Goal: Use online tool/utility

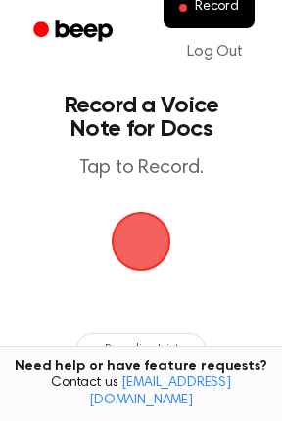
click at [140, 265] on span "button" at bounding box center [141, 242] width 104 height 104
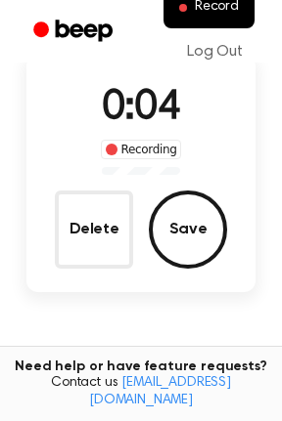
scroll to position [162, 0]
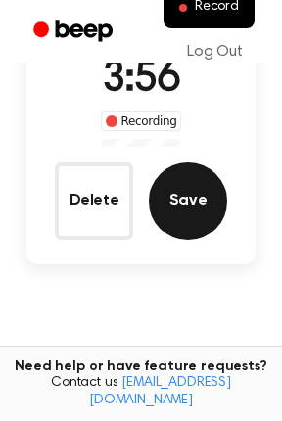
click at [199, 199] on button "Save" at bounding box center [188, 201] width 78 height 78
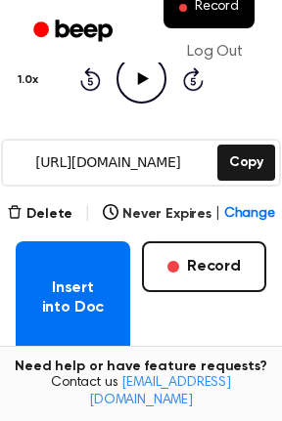
scroll to position [231, 0]
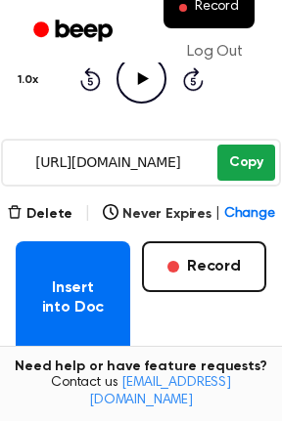
click at [246, 175] on button "Copy" at bounding box center [246, 163] width 58 height 36
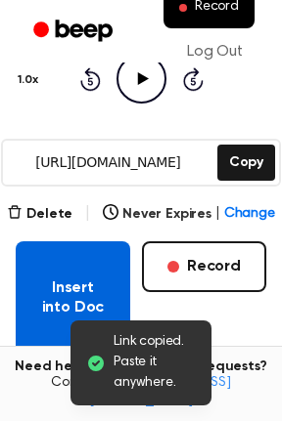
click at [81, 295] on button "Insert into Doc" at bounding box center [73, 297] width 114 height 113
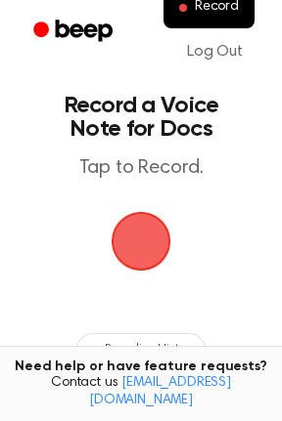
click at [130, 242] on span "button" at bounding box center [140, 241] width 55 height 55
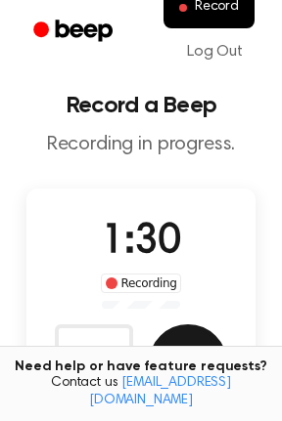
click at [192, 342] on button "Save" at bounding box center [188, 364] width 78 height 78
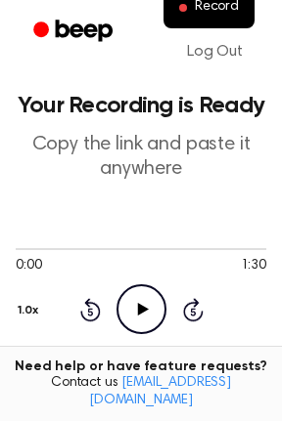
scroll to position [141, 0]
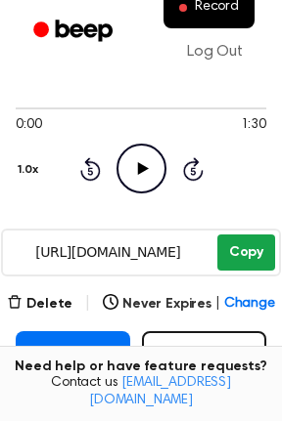
click at [245, 258] on button "Copy" at bounding box center [246, 253] width 58 height 36
